Goal: Information Seeking & Learning: Learn about a topic

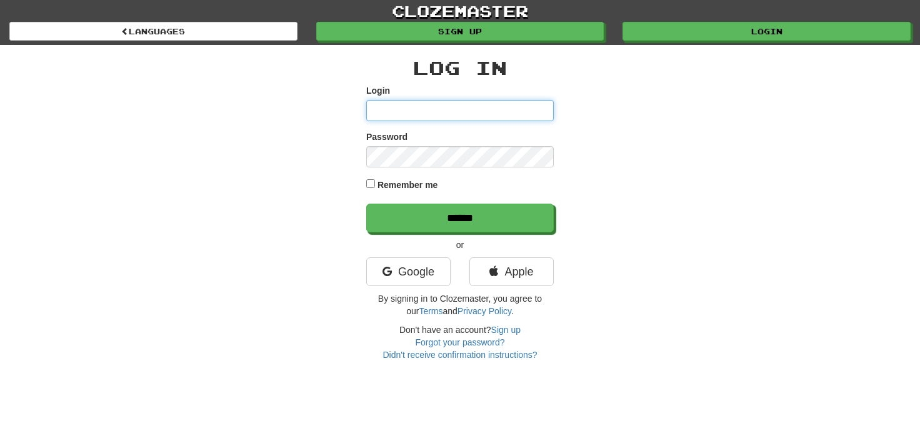
type input "**********"
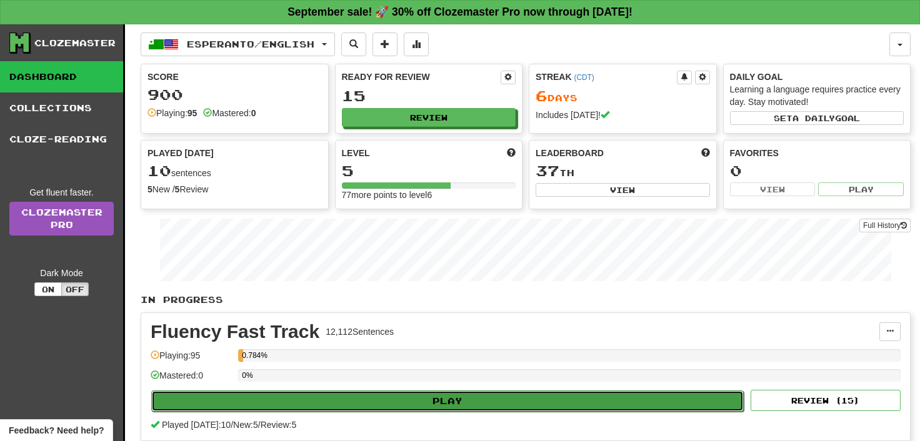
click at [447, 401] on button "Play" at bounding box center [447, 401] width 593 height 21
select select "**"
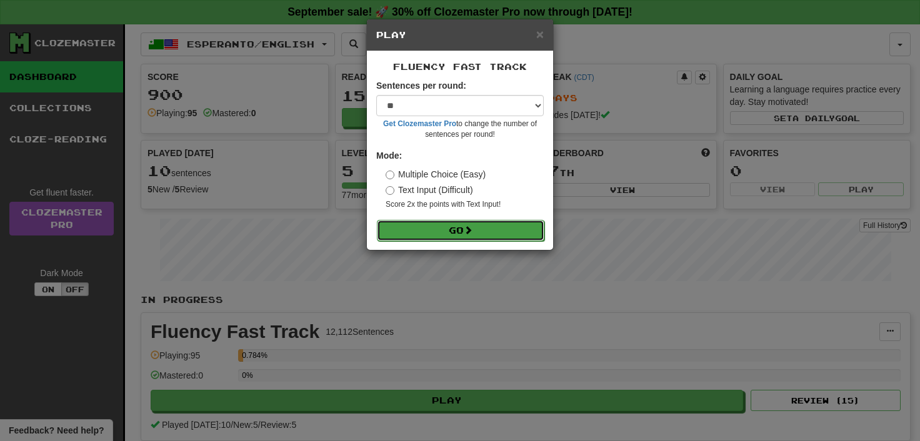
click at [471, 229] on span at bounding box center [468, 230] width 9 height 9
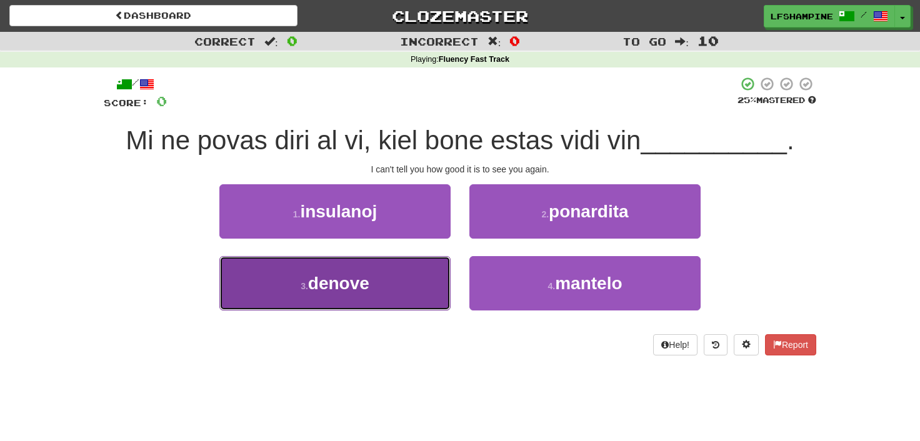
click at [373, 291] on button "3 . denove" at bounding box center [334, 283] width 231 height 54
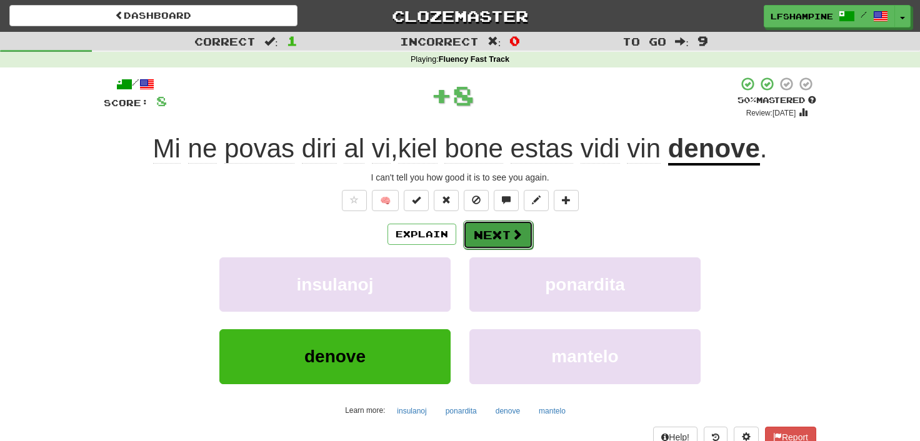
click at [492, 234] on button "Next" at bounding box center [498, 235] width 70 height 29
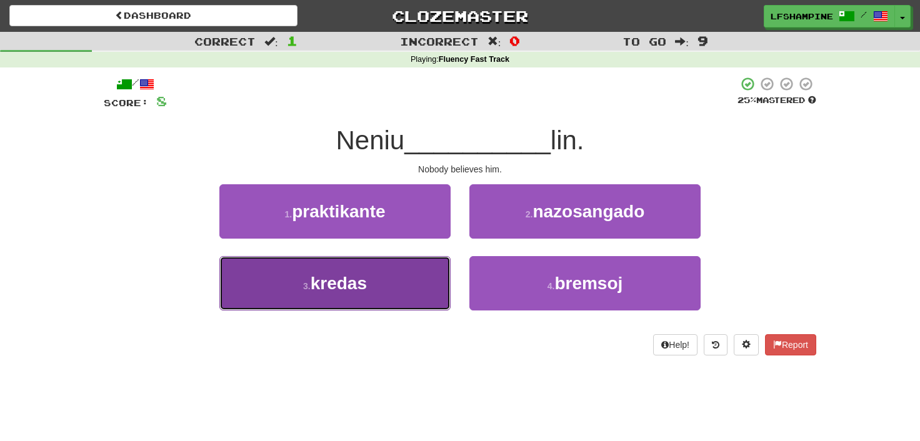
click at [378, 296] on button "3 . kredas" at bounding box center [334, 283] width 231 height 54
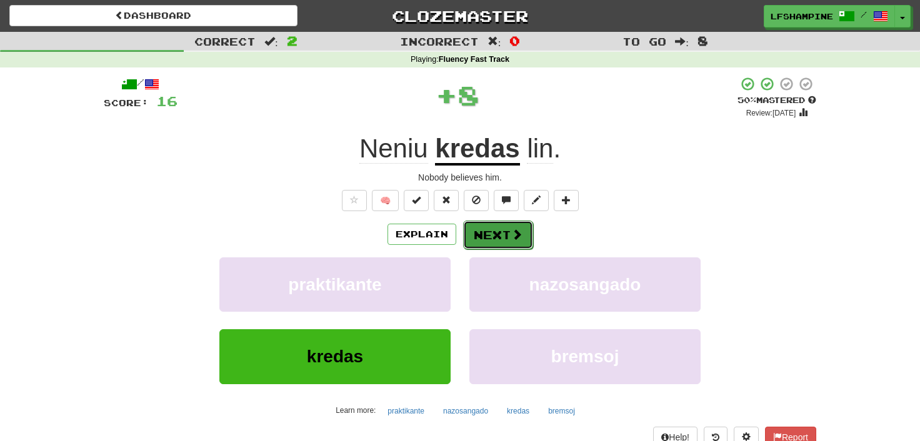
click at [506, 233] on button "Next" at bounding box center [498, 235] width 70 height 29
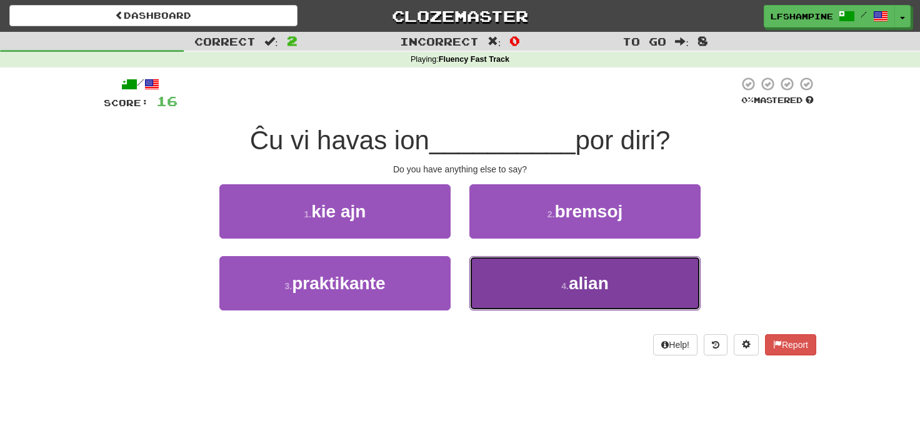
click at [571, 287] on span "alian" at bounding box center [589, 283] width 40 height 19
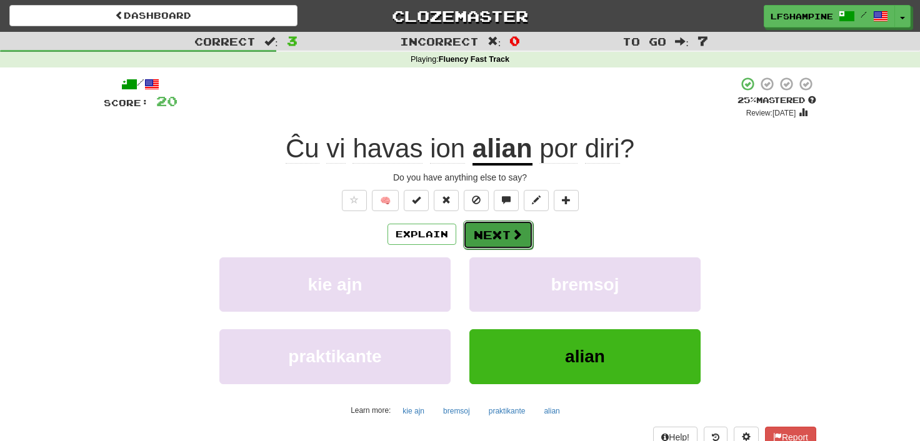
click at [496, 231] on button "Next" at bounding box center [498, 235] width 70 height 29
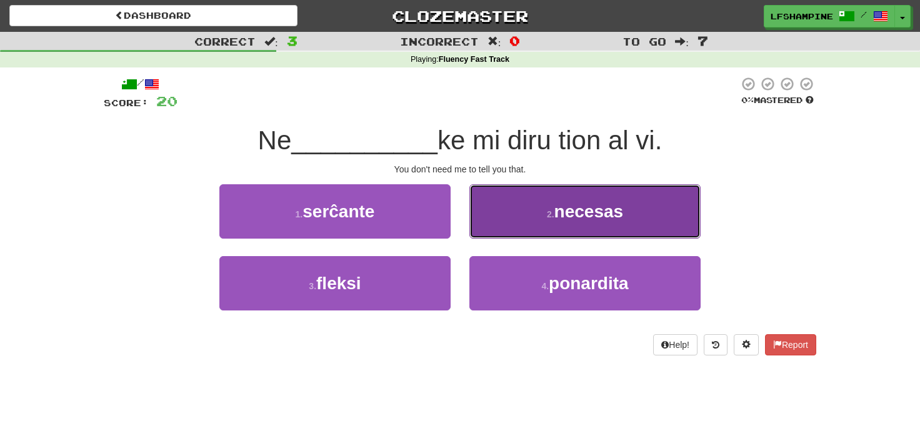
click at [582, 211] on span "necesas" at bounding box center [589, 211] width 69 height 19
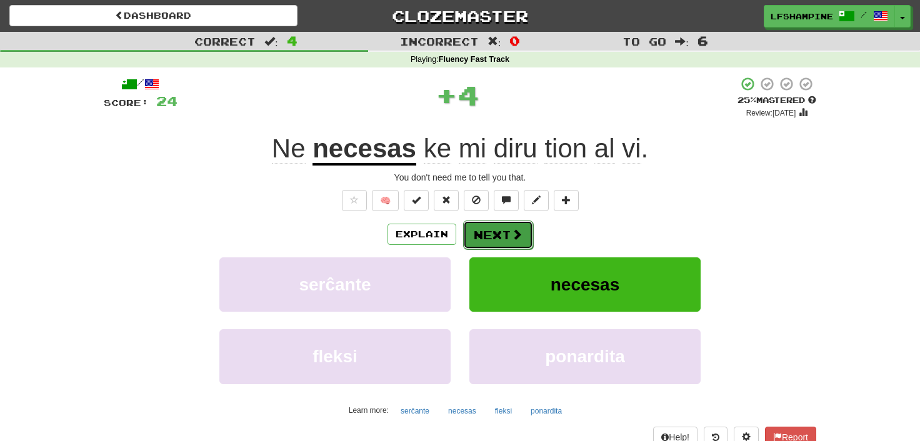
click at [491, 234] on button "Next" at bounding box center [498, 235] width 70 height 29
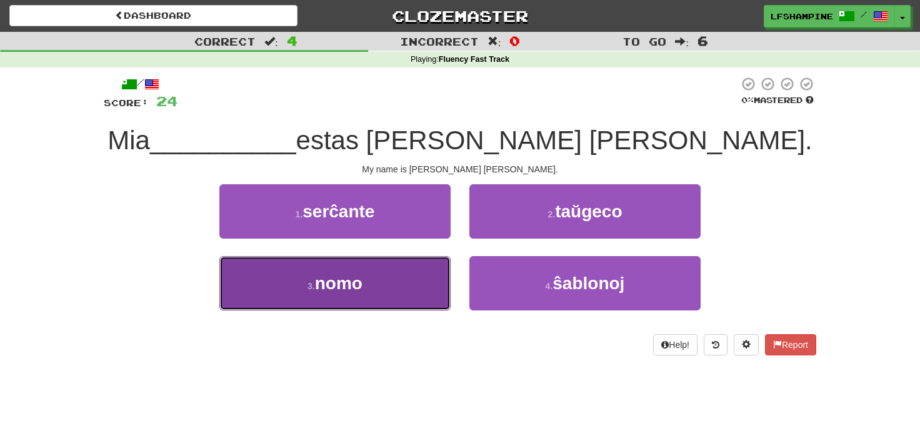
click at [356, 284] on span "nomo" at bounding box center [339, 283] width 48 height 19
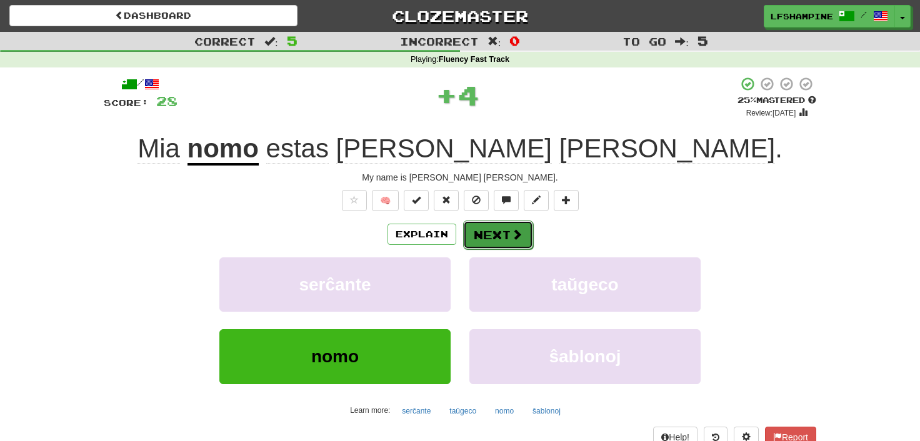
click at [495, 232] on button "Next" at bounding box center [498, 235] width 70 height 29
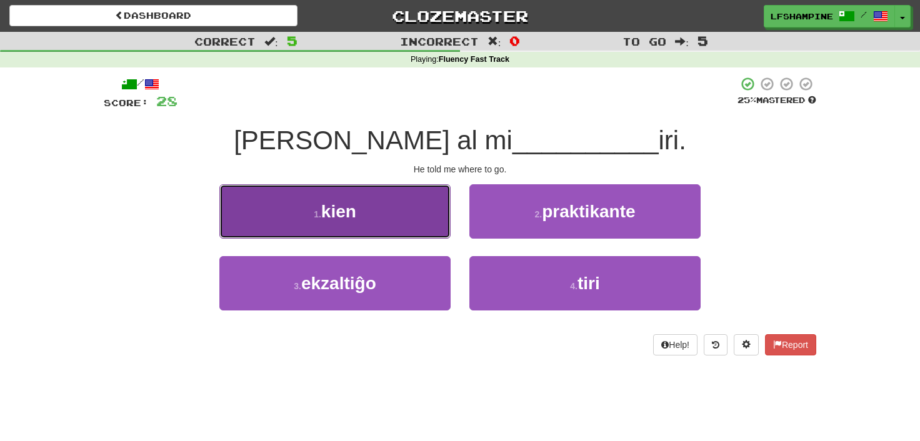
click at [375, 212] on button "1 . kien" at bounding box center [334, 211] width 231 height 54
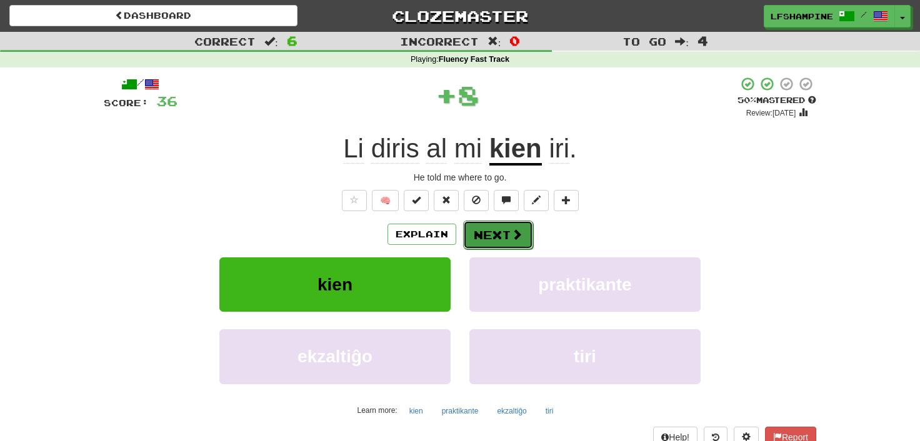
click at [489, 233] on button "Next" at bounding box center [498, 235] width 70 height 29
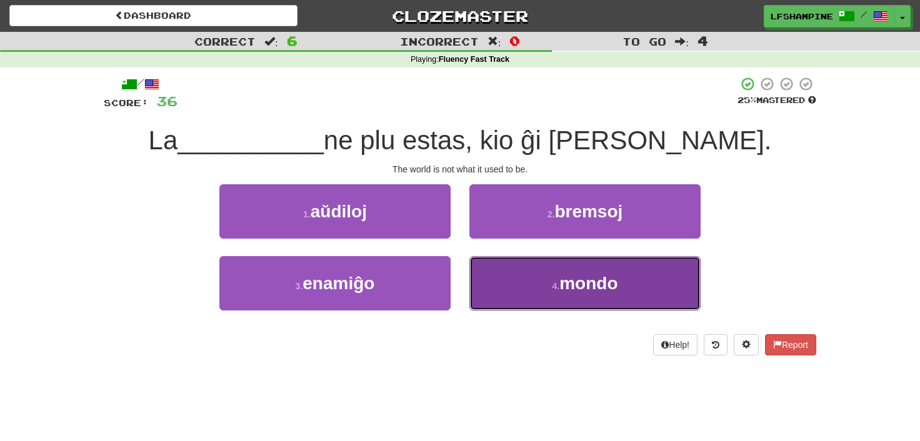
click at [587, 285] on span "mondo" at bounding box center [589, 283] width 58 height 19
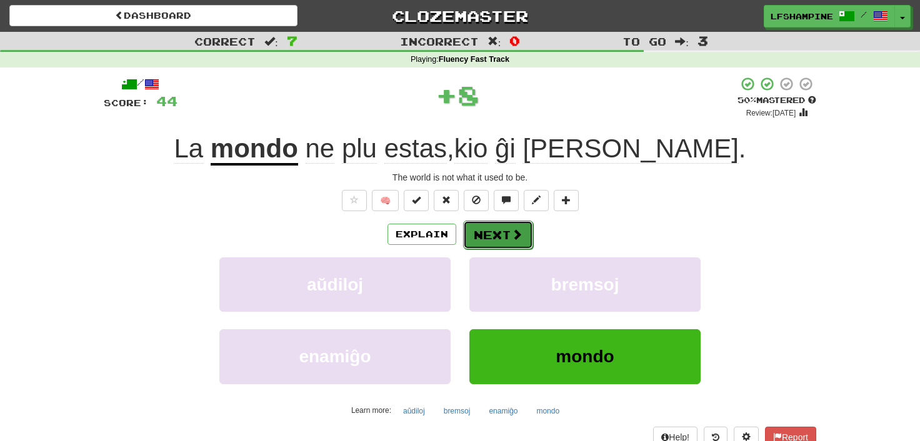
click at [492, 232] on button "Next" at bounding box center [498, 235] width 70 height 29
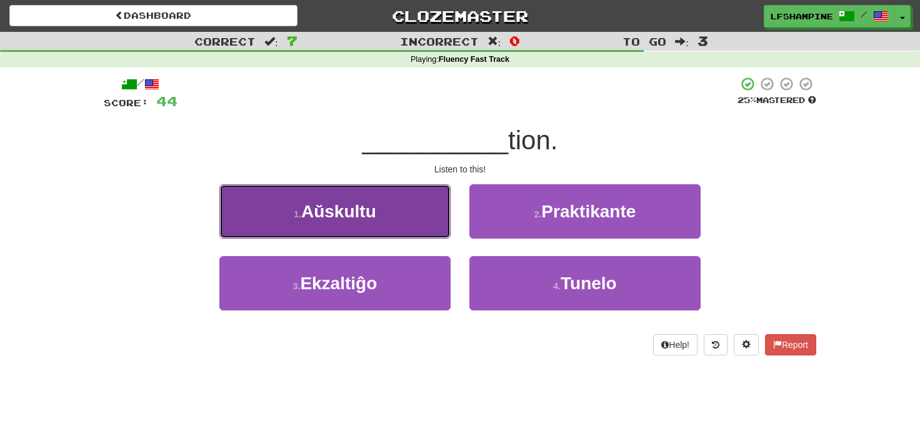
click at [374, 213] on span "Aŭskultu" at bounding box center [338, 211] width 75 height 19
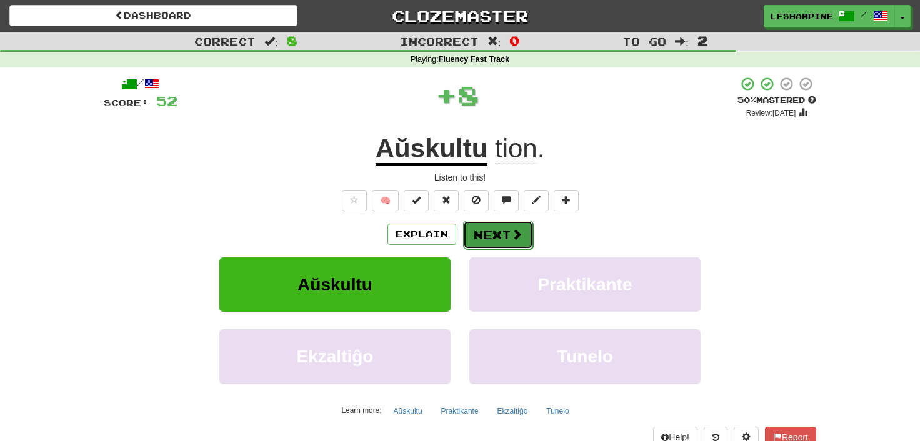
click at [486, 236] on button "Next" at bounding box center [498, 235] width 70 height 29
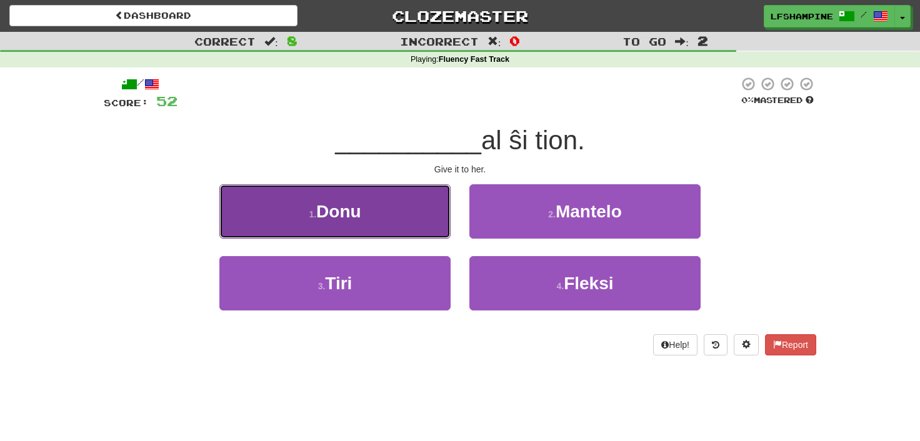
click at [340, 214] on span "Donu" at bounding box center [338, 211] width 45 height 19
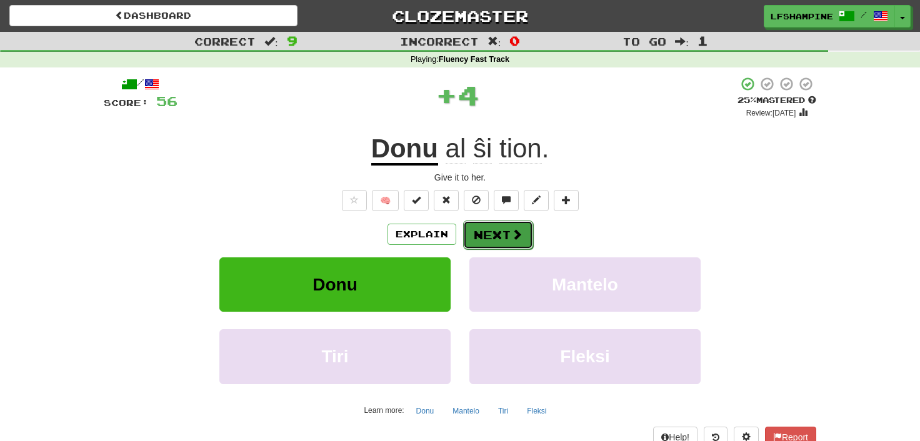
click at [491, 229] on button "Next" at bounding box center [498, 235] width 70 height 29
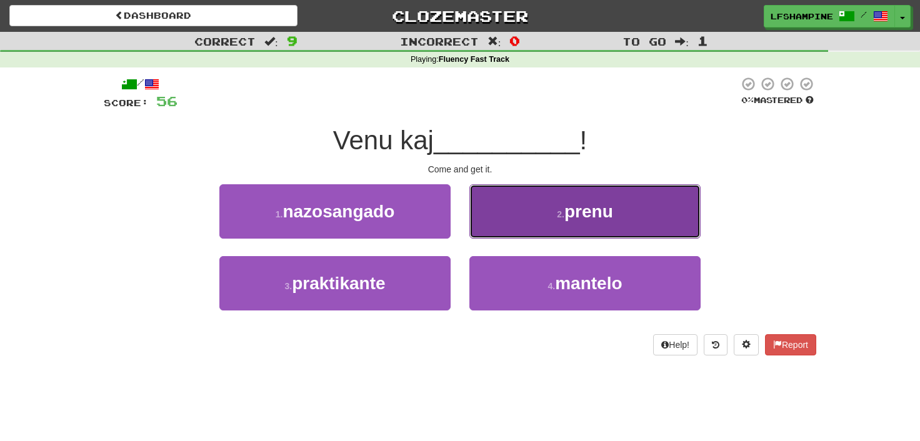
click at [568, 214] on span "prenu" at bounding box center [589, 211] width 49 height 19
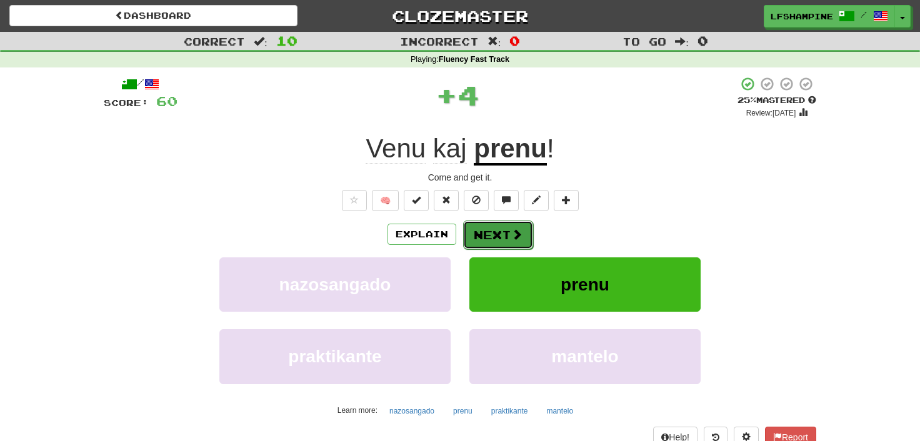
click at [499, 233] on button "Next" at bounding box center [498, 235] width 70 height 29
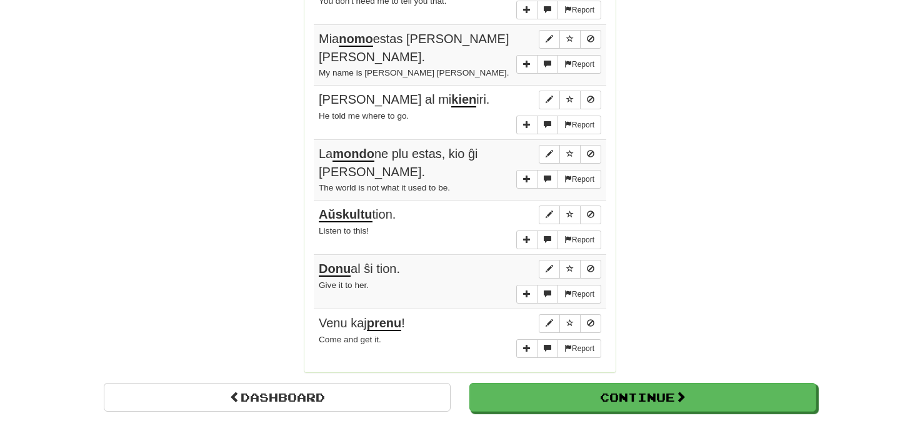
scroll to position [966, 0]
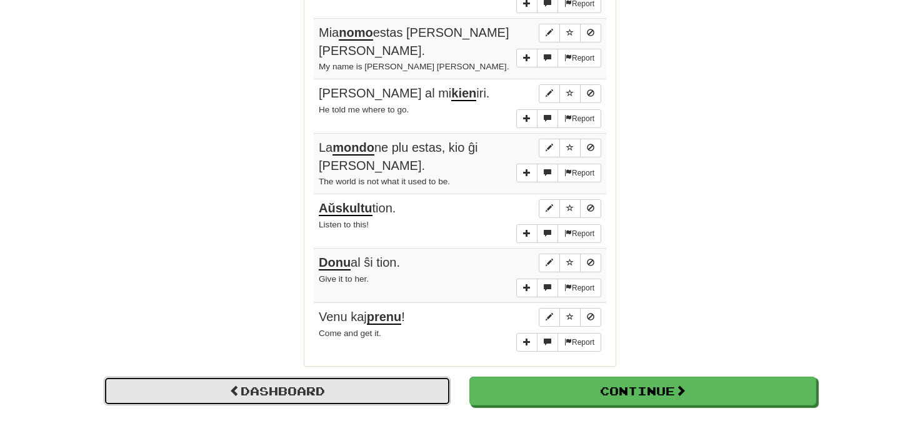
click at [284, 377] on link "Dashboard" at bounding box center [277, 391] width 347 height 29
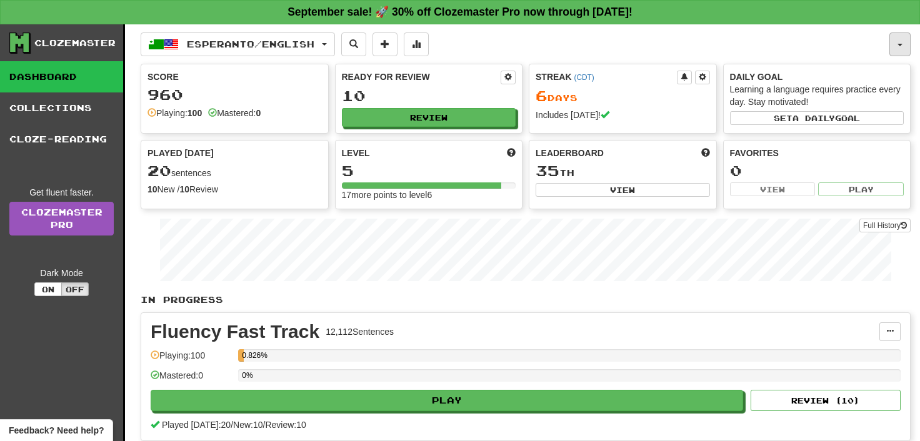
click at [902, 44] on span "button" at bounding box center [900, 45] width 5 height 3
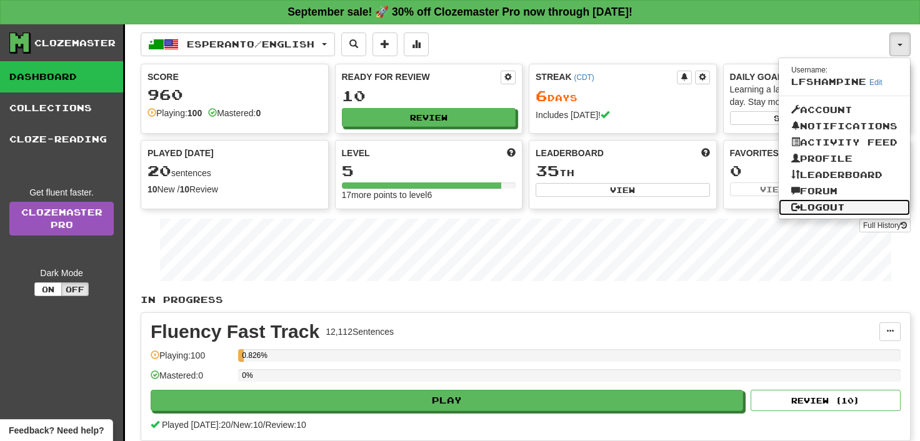
click at [828, 203] on link "Logout" at bounding box center [844, 207] width 131 height 16
